Goal: Download file/media

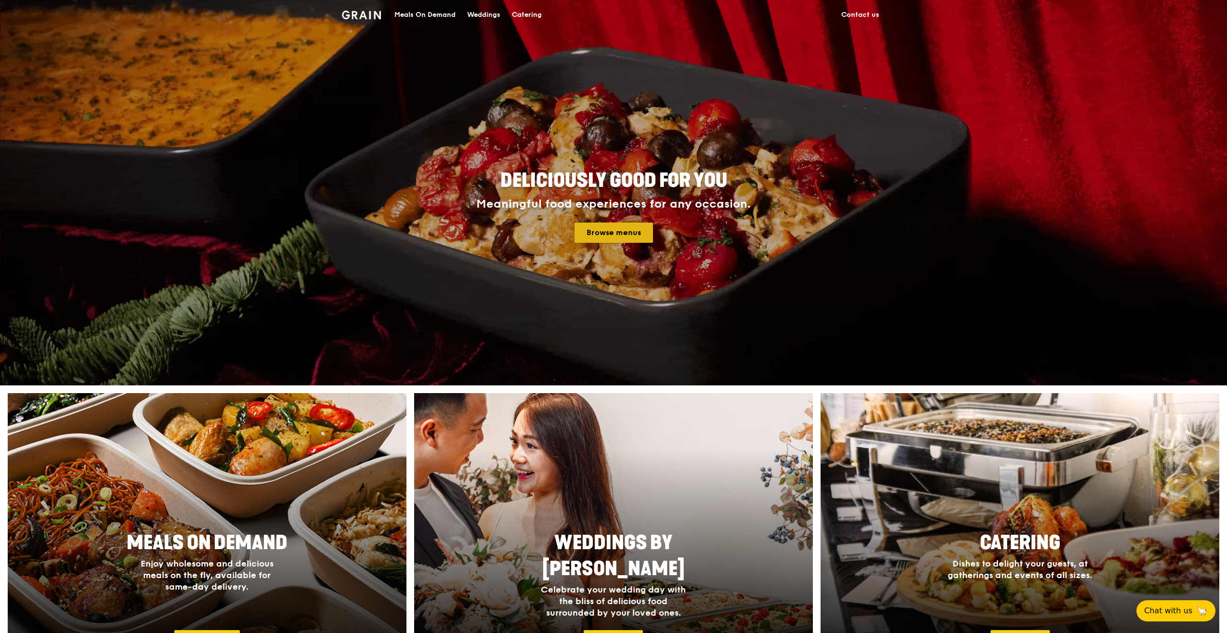
click at [619, 228] on link "Browse menus" at bounding box center [613, 232] width 78 height 20
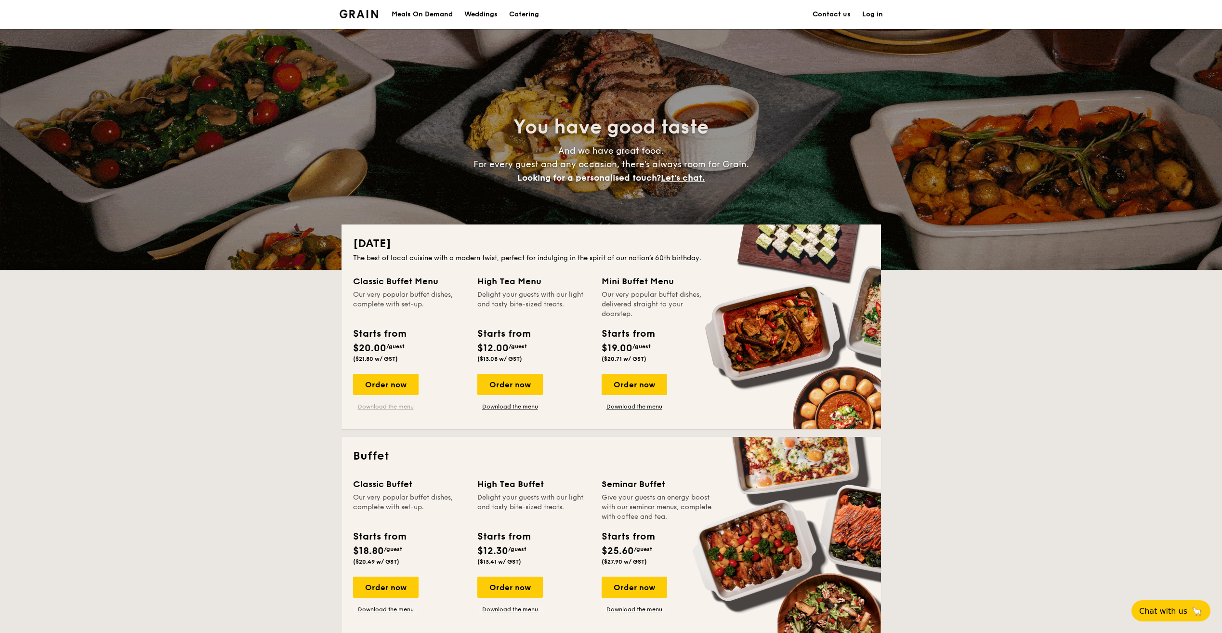
click at [385, 406] on link "Download the menu" at bounding box center [385, 407] width 65 height 8
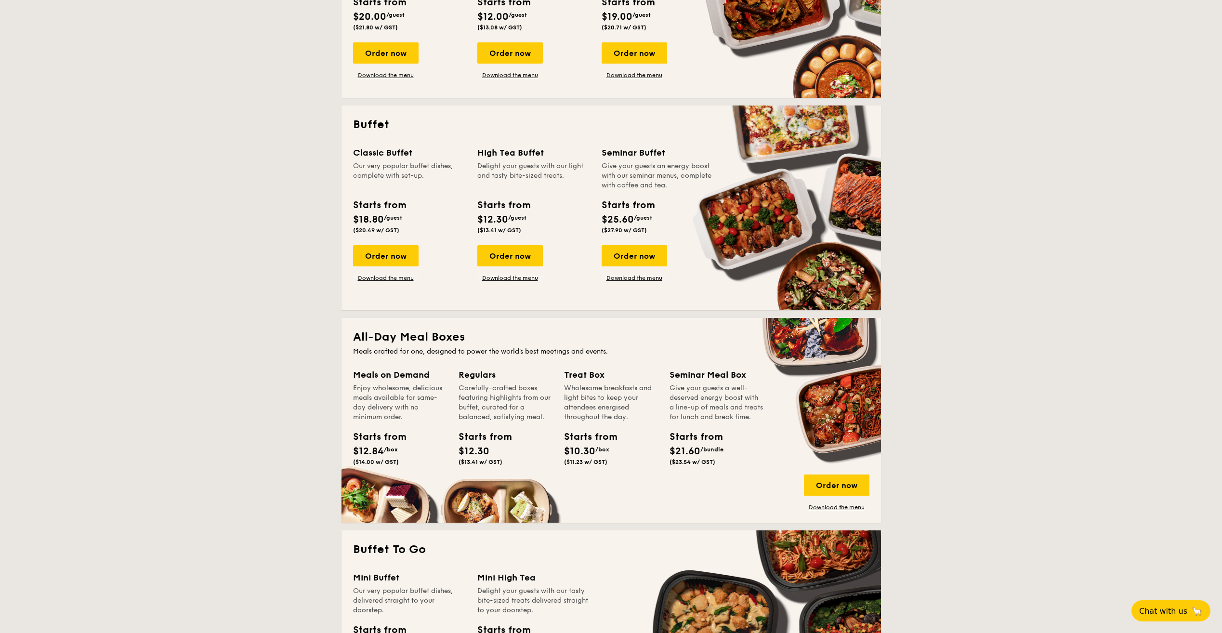
scroll to position [385, 0]
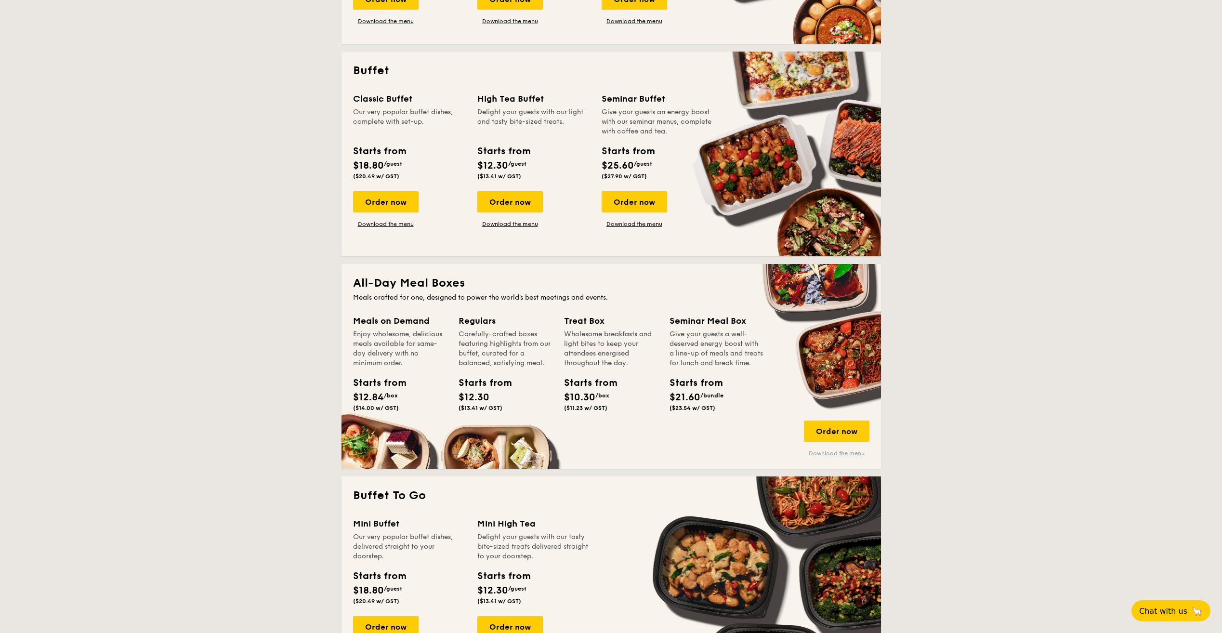
click at [841, 454] on link "Download the menu" at bounding box center [836, 453] width 65 height 8
